Goal: Task Accomplishment & Management: Manage account settings

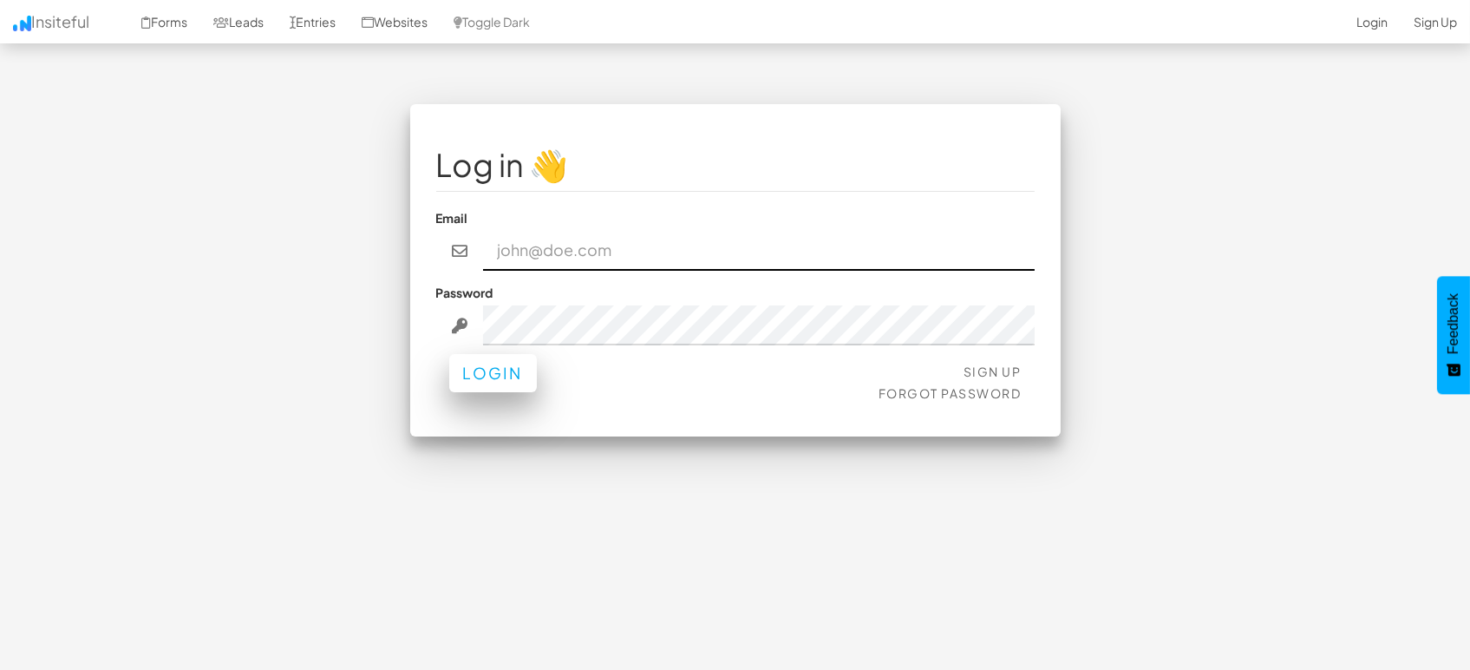
type input "[EMAIL_ADDRESS][DOMAIN_NAME]"
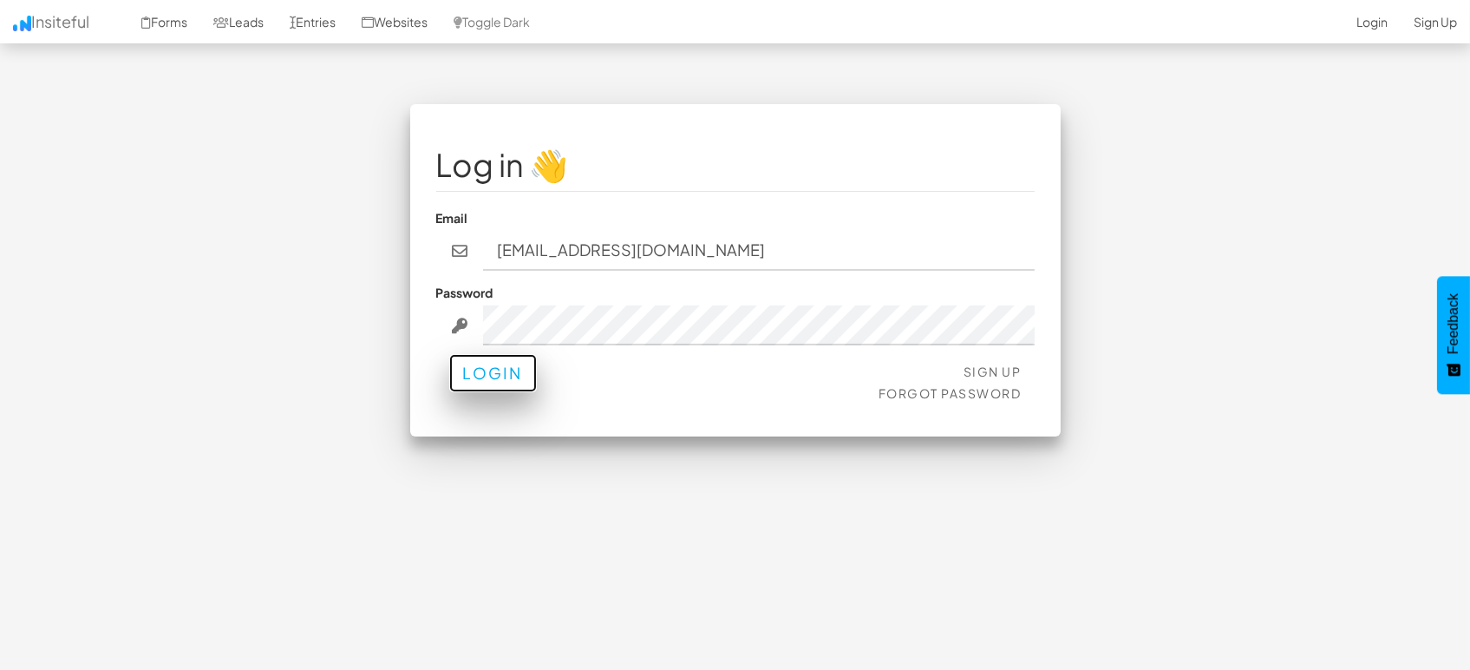
click at [497, 382] on button "Login" at bounding box center [493, 373] width 88 height 38
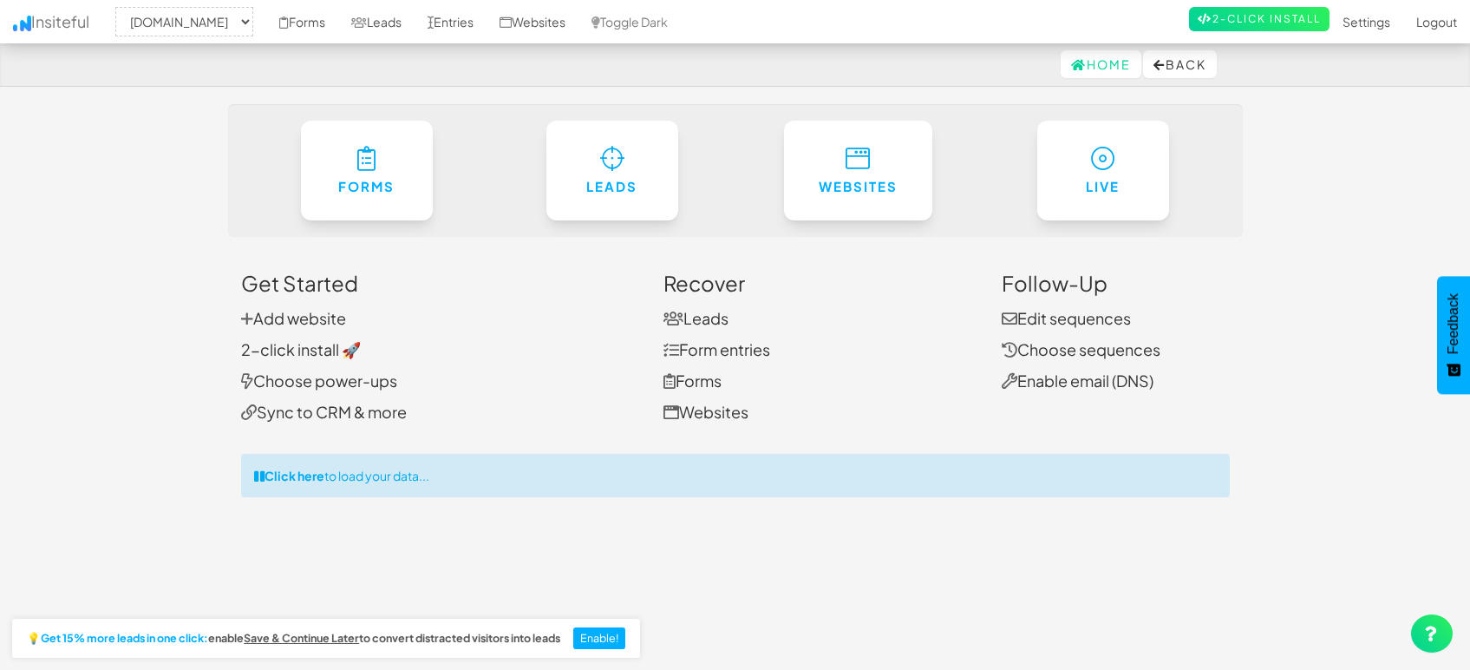
select select "1505"
click at [367, 12] on link "Leads" at bounding box center [376, 21] width 76 height 43
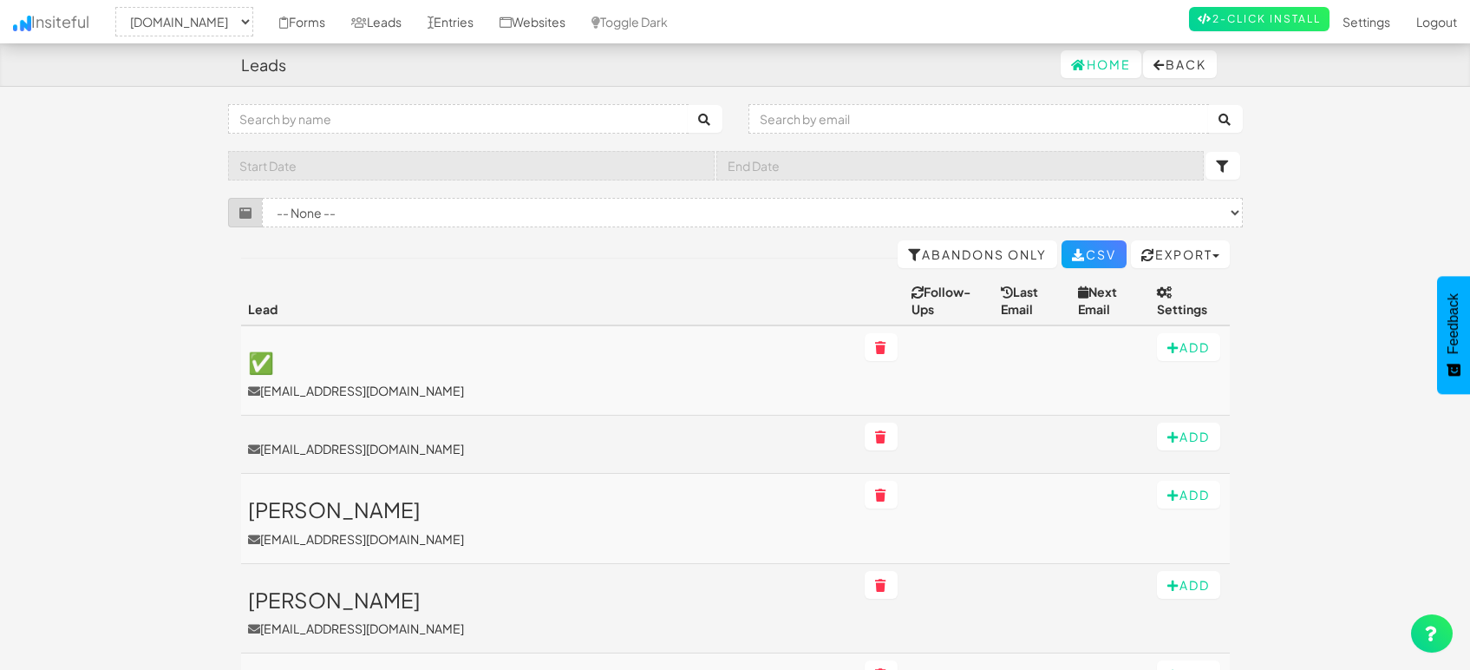
select select "1505"
click at [437, 17] on link "Entries" at bounding box center [451, 21] width 72 height 43
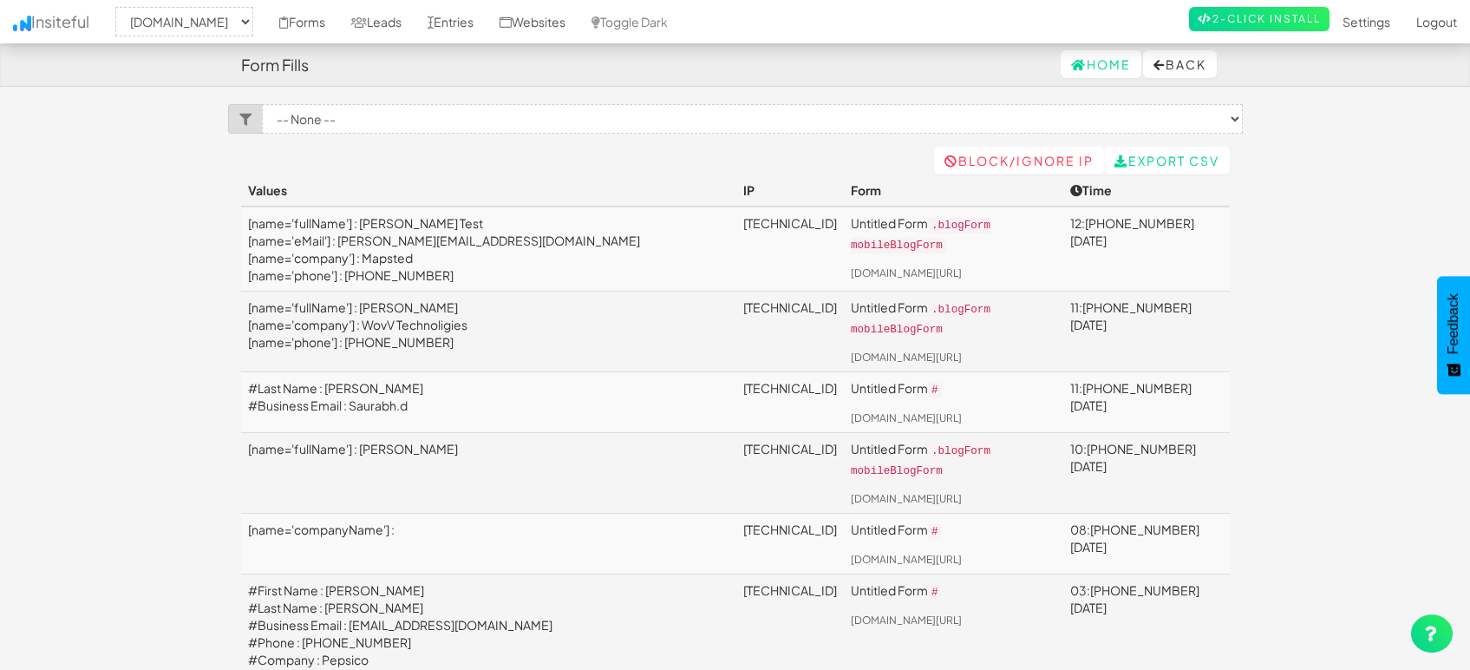
select select "1505"
